Goal: Check status: Check status

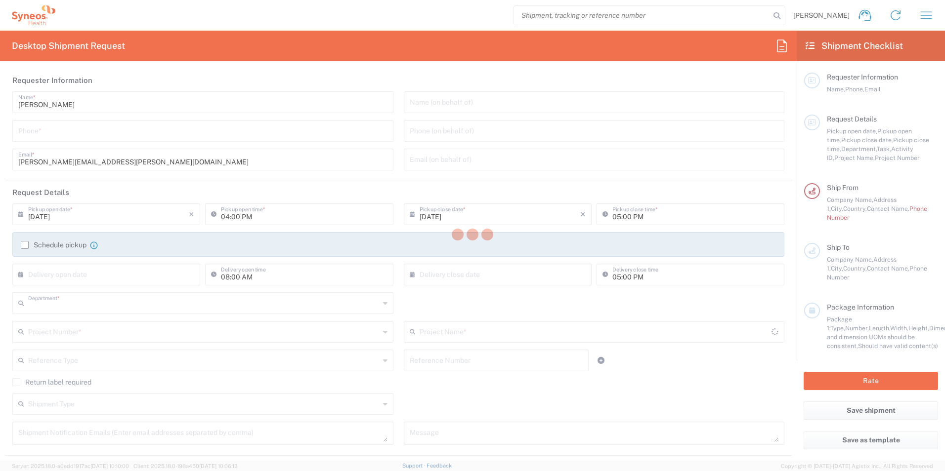
type input "3110"
type input "[GEOGRAPHIC_DATA]"
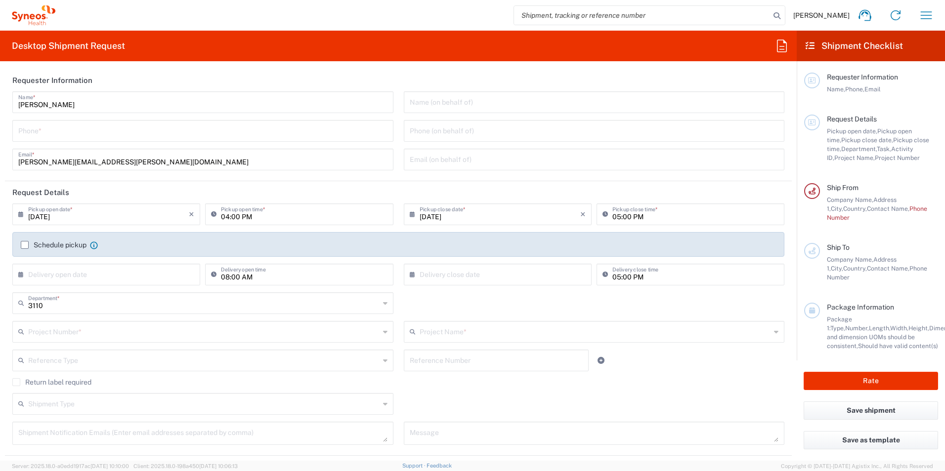
type input "Syneos Health Colombia LTDa"
click at [925, 15] on icon "button" at bounding box center [926, 15] width 16 height 16
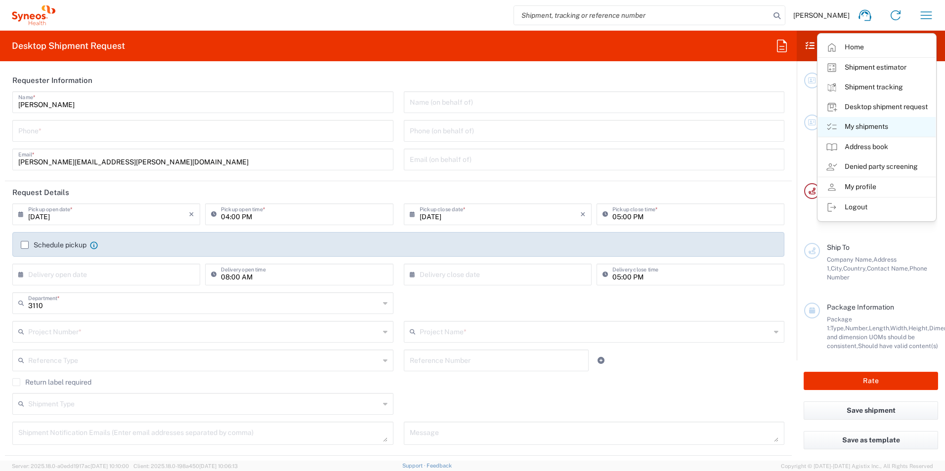
click at [873, 123] on link "My shipments" at bounding box center [877, 127] width 118 height 20
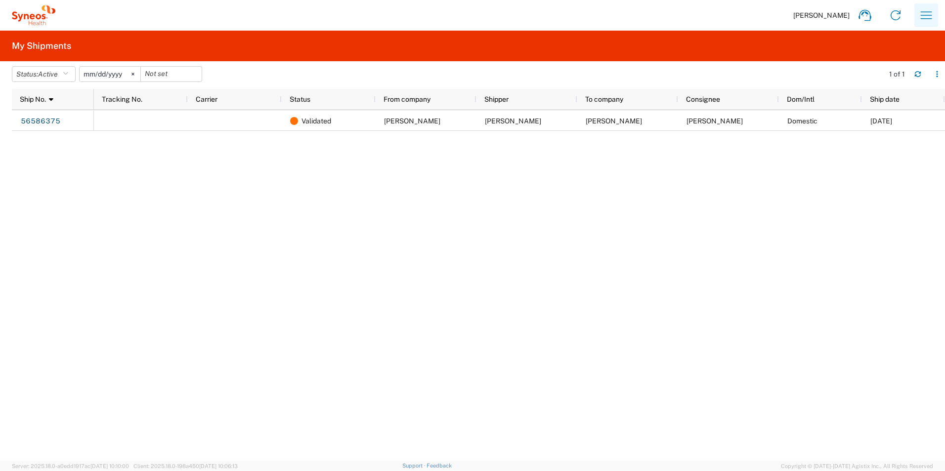
click at [930, 14] on icon "button" at bounding box center [926, 15] width 16 height 16
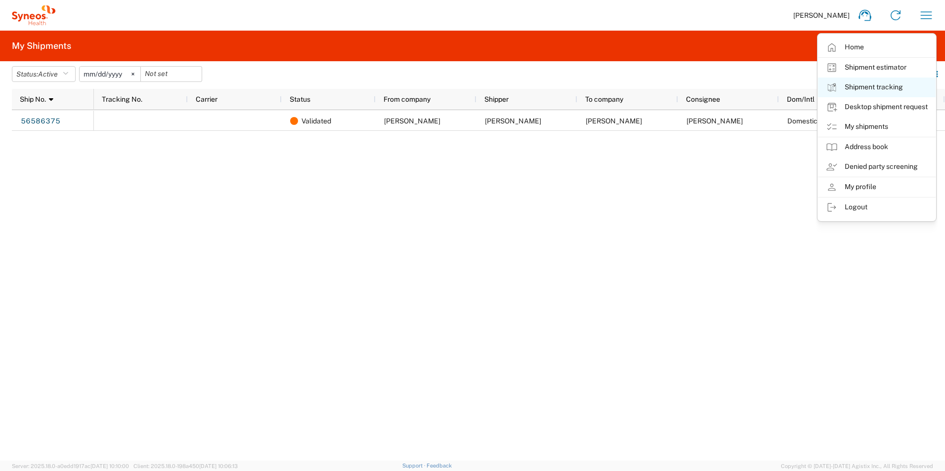
click at [888, 81] on link "Shipment tracking" at bounding box center [877, 88] width 118 height 20
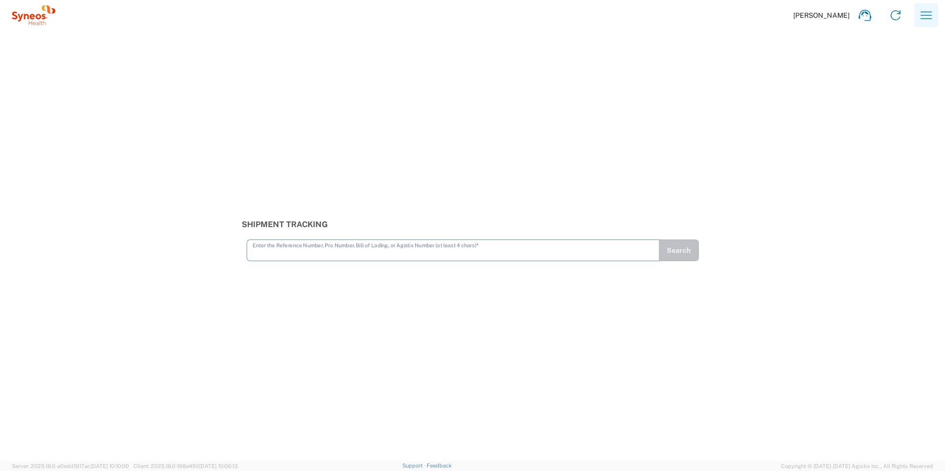
click at [926, 13] on icon "button" at bounding box center [926, 15] width 16 height 16
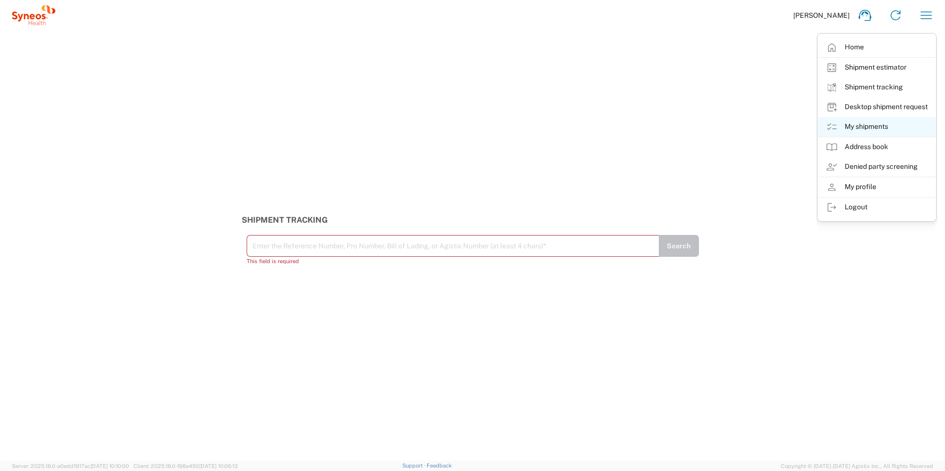
click at [872, 125] on link "My shipments" at bounding box center [877, 127] width 118 height 20
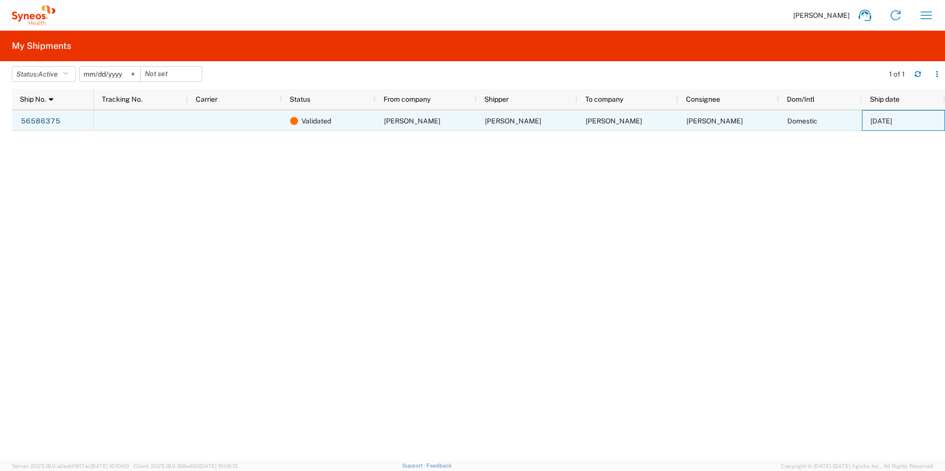
drag, startPoint x: 928, startPoint y: 117, endPoint x: 329, endPoint y: 127, distance: 599.8
click at [329, 127] on span "Validated" at bounding box center [316, 121] width 30 height 21
click at [407, 121] on span "[PERSON_NAME]" at bounding box center [412, 121] width 56 height 8
click at [56, 111] on div "56586375" at bounding box center [53, 120] width 82 height 21
click at [47, 120] on link "56586375" at bounding box center [40, 122] width 41 height 16
